Goal: Complete application form

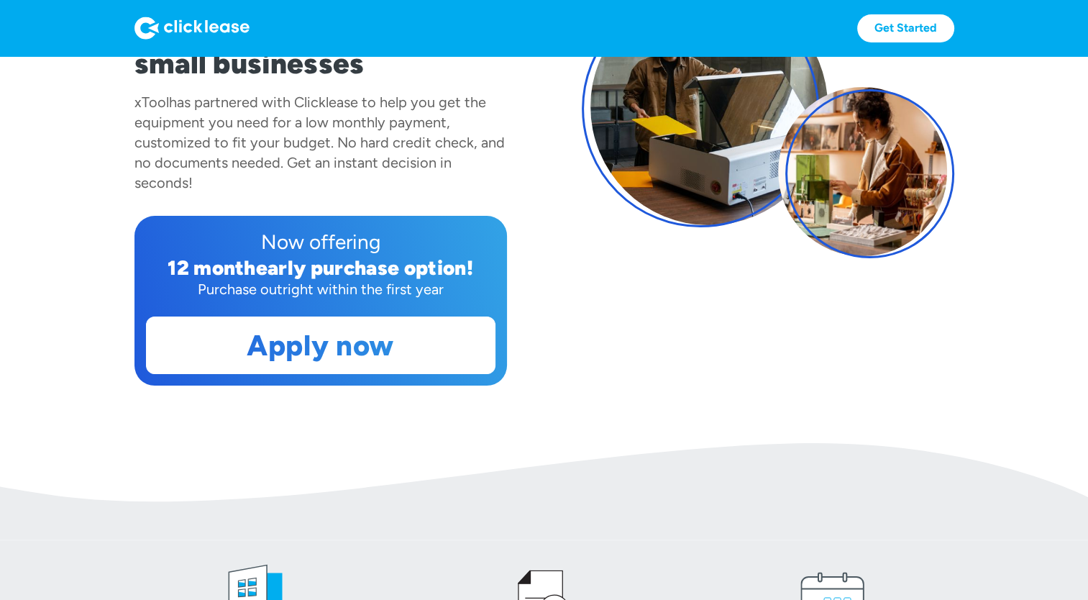
scroll to position [235, 0]
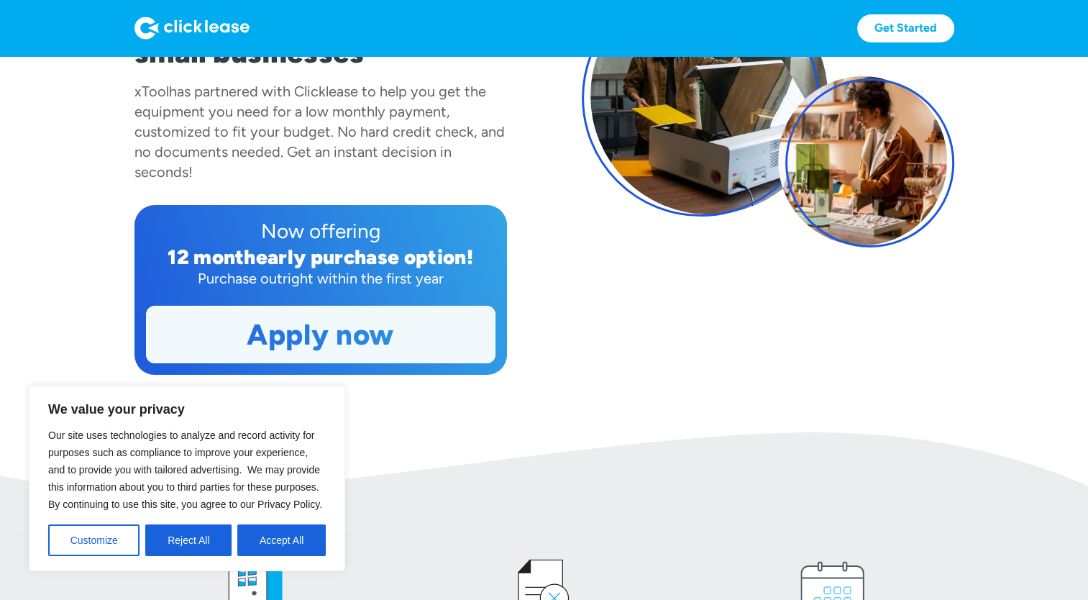
click at [361, 341] on link "Apply now" at bounding box center [321, 334] width 348 height 56
